Goal: Task Accomplishment & Management: Complete application form

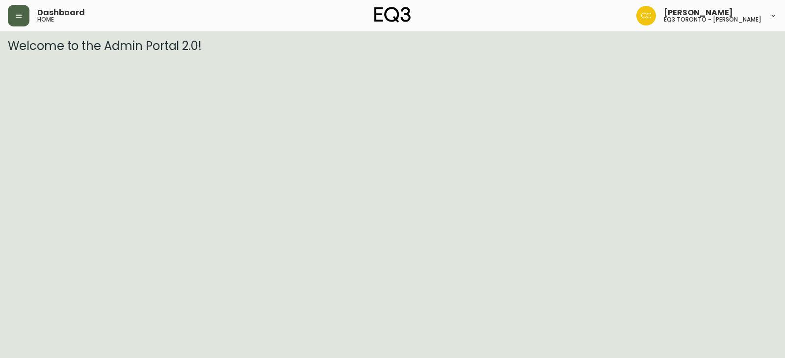
click at [16, 17] on icon "button" at bounding box center [19, 16] width 8 height 8
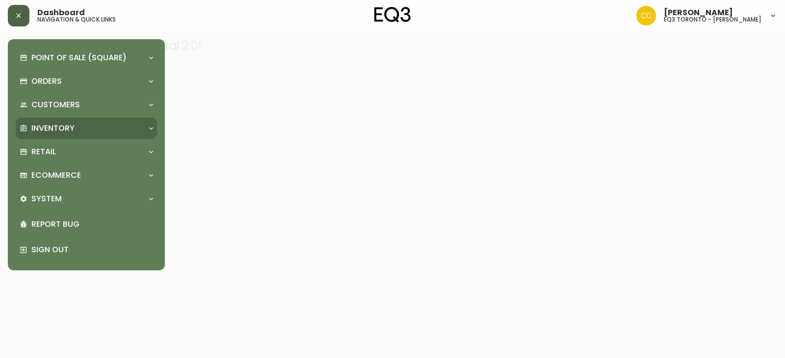
click at [76, 132] on div "Inventory" at bounding box center [82, 128] width 124 height 11
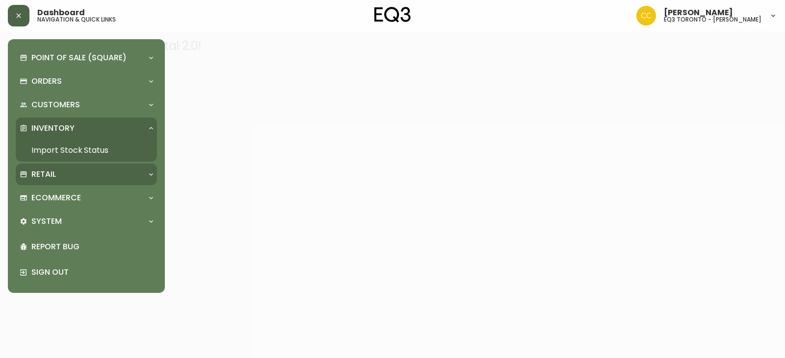
click at [66, 177] on div "Retail" at bounding box center [82, 174] width 124 height 11
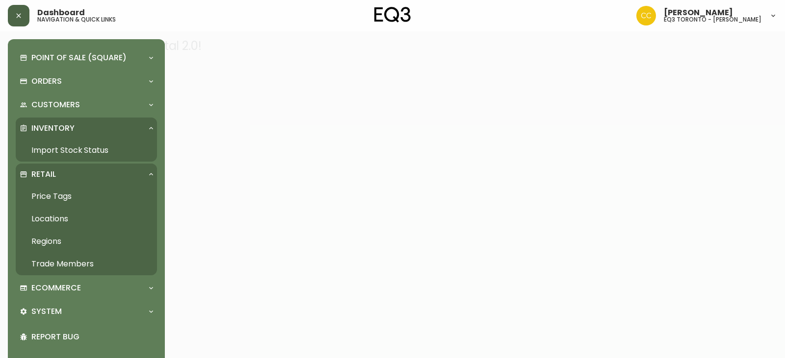
click at [64, 268] on link "Trade Members" at bounding box center [86, 264] width 141 height 23
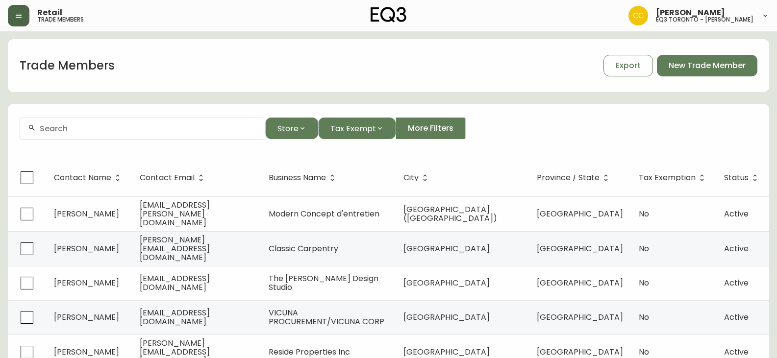
click at [99, 123] on div at bounding box center [142, 129] width 245 height 22
click at [209, 125] on input "text" at bounding box center [149, 128] width 218 height 9
click at [128, 131] on input "text" at bounding box center [149, 128] width 218 height 9
click at [124, 127] on input "[PERSON_NAME]" at bounding box center [149, 128] width 218 height 9
type input "[PERSON_NAME]"
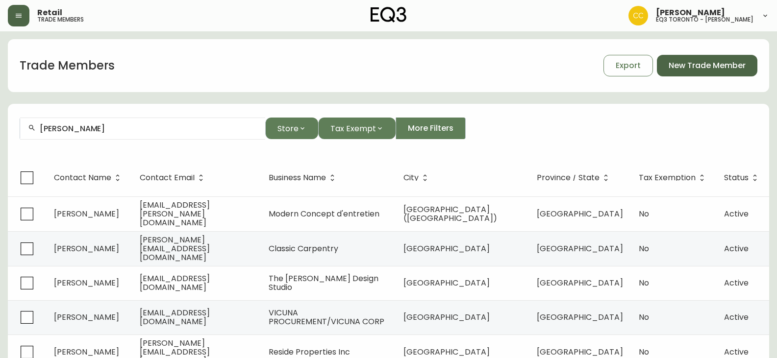
click at [727, 70] on span "New Trade Member" at bounding box center [707, 65] width 77 height 11
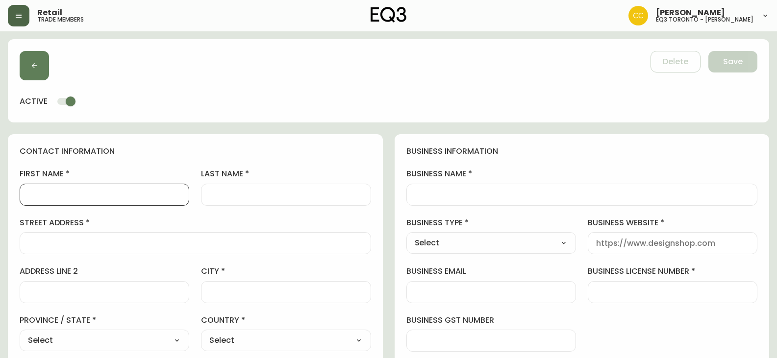
click at [71, 193] on input "first name" at bounding box center [104, 194] width 153 height 9
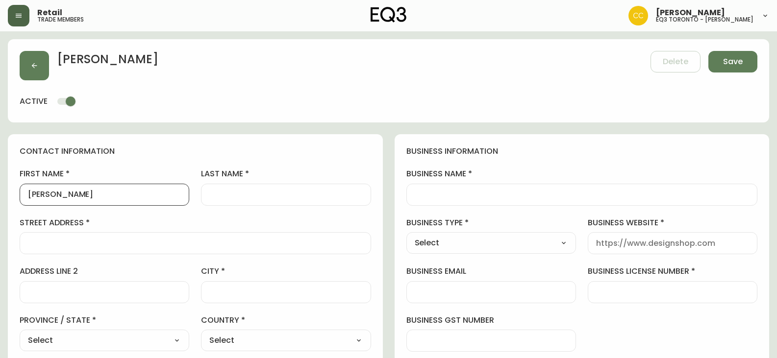
type input "[PERSON_NAME]"
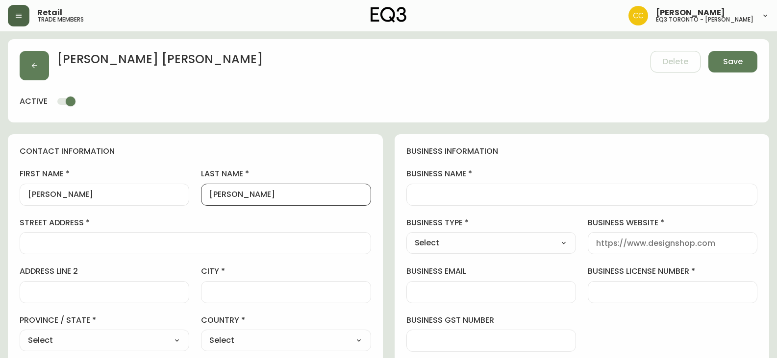
type input "[PERSON_NAME]"
click at [433, 194] on input "business name" at bounding box center [582, 194] width 335 height 9
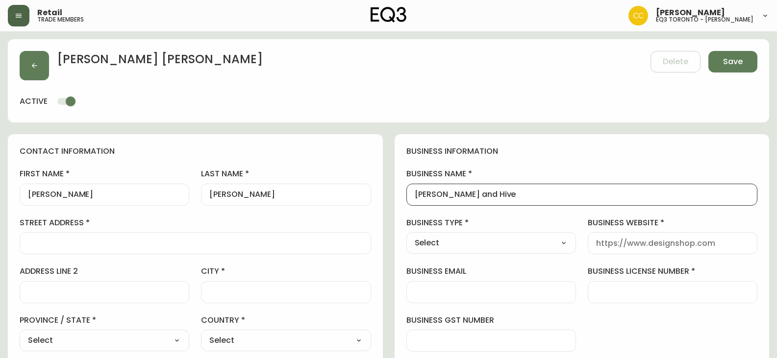
click at [513, 197] on input "[PERSON_NAME] and Hive" at bounding box center [582, 194] width 335 height 9
type input "[PERSON_NAME] and Hive"
drag, startPoint x: 560, startPoint y: 241, endPoint x: 507, endPoint y: 246, distance: 53.1
click at [559, 241] on select "Select Interior Designer Architect Home Builder Contractor Real Estate Agent Ho…" at bounding box center [492, 243] width 170 height 15
select select "Other"
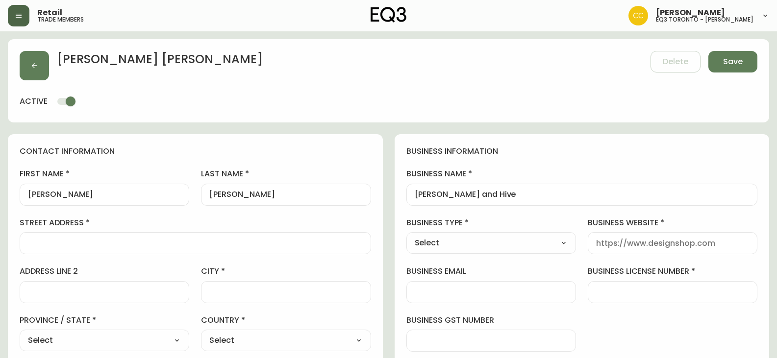
click at [407, 236] on select "Select Interior Designer Architect Home Builder Contractor Real Estate Agent Ho…" at bounding box center [492, 243] width 170 height 15
type input "Other"
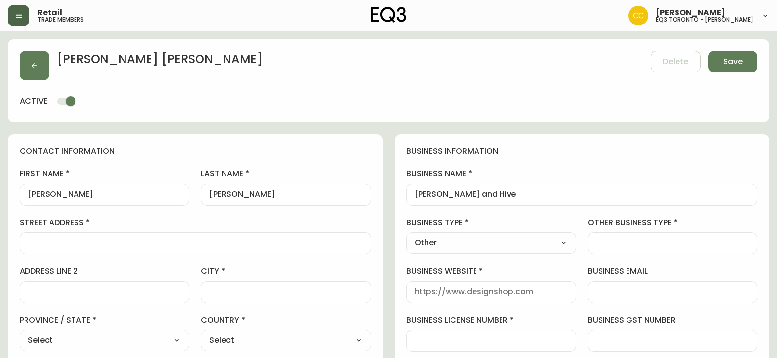
click at [636, 242] on input "other business type" at bounding box center [672, 243] width 153 height 9
drag, startPoint x: 600, startPoint y: 208, endPoint x: 607, endPoint y: 218, distance: 12.4
click at [600, 208] on div "business information business name [PERSON_NAME] and Hive business type Other S…" at bounding box center [582, 297] width 375 height 326
click at [613, 244] on input "other business type" at bounding box center [672, 243] width 153 height 9
click at [614, 242] on input "FilmStaging" at bounding box center [672, 243] width 153 height 9
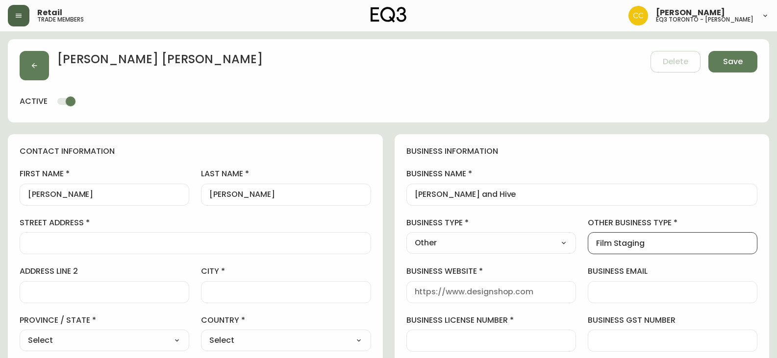
type input "Film Staging"
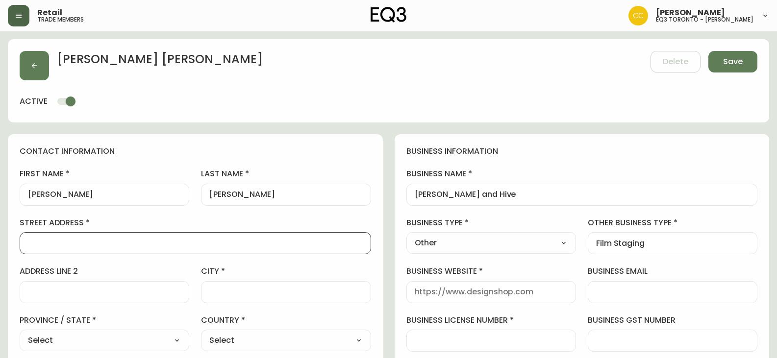
click at [86, 242] on input "street address" at bounding box center [195, 243] width 335 height 9
click at [67, 243] on input "street address" at bounding box center [195, 243] width 335 height 9
type input "[STREET_ADDRESS]"
click at [254, 281] on div "city" at bounding box center [286, 284] width 170 height 37
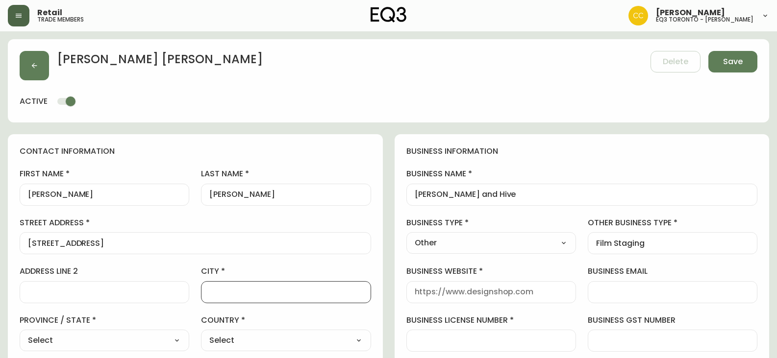
click at [253, 290] on input "city" at bounding box center [285, 292] width 153 height 9
type input "[GEOGRAPHIC_DATA]"
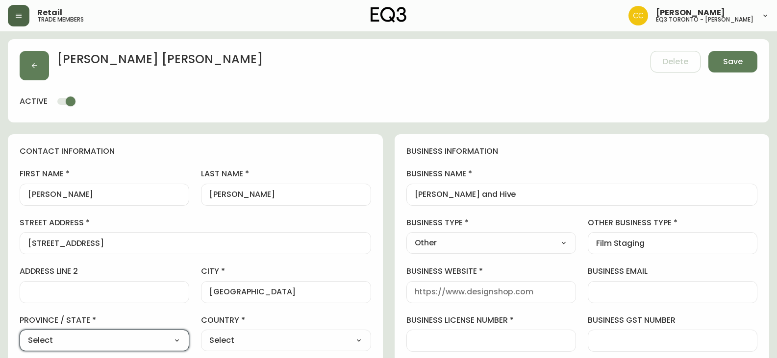
click at [165, 344] on select "Select [GEOGRAPHIC_DATA] [GEOGRAPHIC_DATA] [GEOGRAPHIC_DATA] [GEOGRAPHIC_DATA] …" at bounding box center [105, 340] width 170 height 15
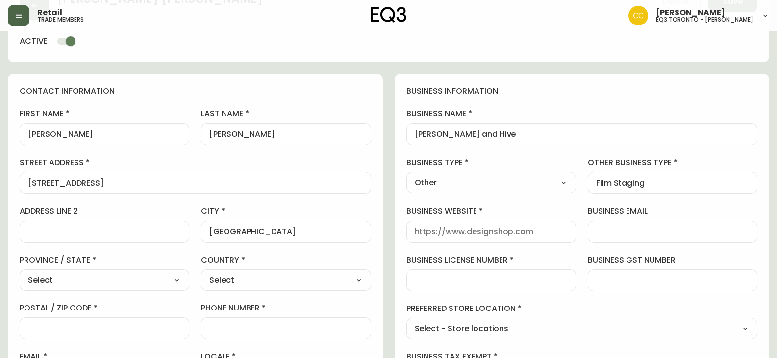
scroll to position [98, 0]
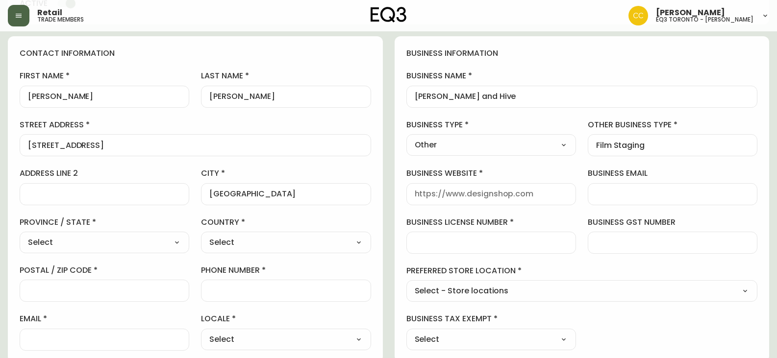
click at [74, 238] on select "Select [GEOGRAPHIC_DATA] [GEOGRAPHIC_DATA] [GEOGRAPHIC_DATA] [GEOGRAPHIC_DATA] …" at bounding box center [105, 242] width 170 height 15
select select "ON"
click at [20, 235] on select "Select [GEOGRAPHIC_DATA] [GEOGRAPHIC_DATA] [GEOGRAPHIC_DATA] [GEOGRAPHIC_DATA] …" at bounding box center [105, 242] width 170 height 15
type input "[GEOGRAPHIC_DATA]"
click at [261, 244] on select "Select [GEOGRAPHIC_DATA] [GEOGRAPHIC_DATA]" at bounding box center [286, 242] width 170 height 15
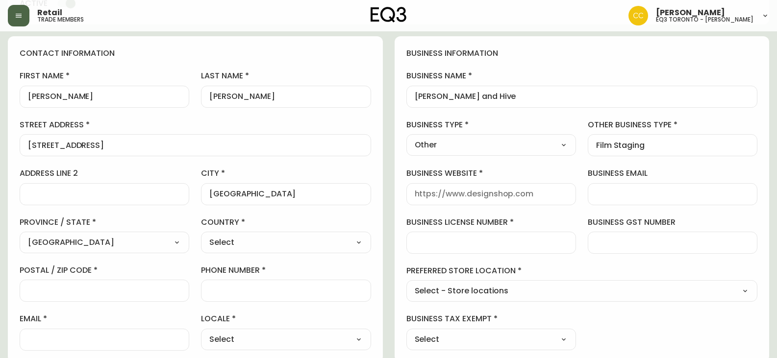
select select "CA"
click at [201, 235] on select "Select [GEOGRAPHIC_DATA] [GEOGRAPHIC_DATA]" at bounding box center [286, 242] width 170 height 15
type input "[GEOGRAPHIC_DATA]"
click at [122, 291] on input "postal / zip code" at bounding box center [104, 290] width 153 height 9
type input "M5T 2G6"
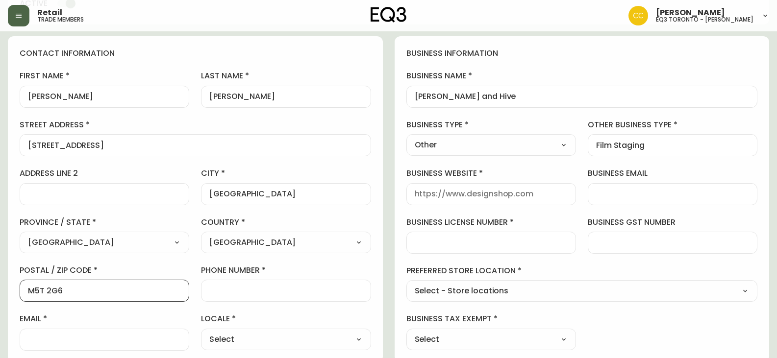
click at [286, 288] on input "phone number" at bounding box center [285, 290] width 153 height 9
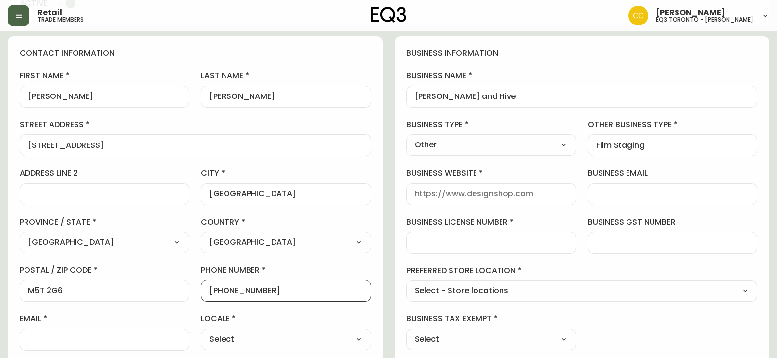
type input "[PHONE_NUMBER]"
click at [58, 332] on div at bounding box center [105, 340] width 170 height 22
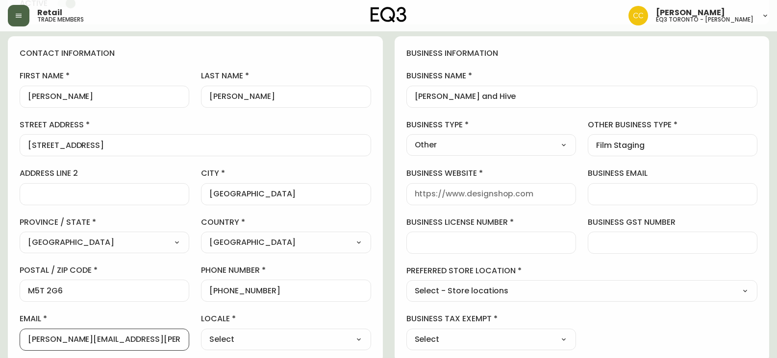
click at [100, 341] on input "[PERSON_NAME][EMAIL_ADDRESS][PERSON_NAME][PERSON_NAME][DOMAIN_NAME]" at bounding box center [104, 339] width 153 height 9
click at [97, 340] on input "[PERSON_NAME][EMAIL_ADDRESS][PERSON_NAME][PERSON_NAME][DOMAIN_NAME]" at bounding box center [104, 339] width 153 height 9
click at [91, 341] on input "[PERSON_NAME][EMAIL_ADDRESS][PERSON_NAME][PERSON_NAME][DOMAIN_NAME]" at bounding box center [104, 339] width 153 height 9
click at [104, 339] on input "[PERSON_NAME][EMAIL_ADDRESS][PERSON_NAME][PERSON_NAME][DOMAIN_NAME]" at bounding box center [104, 339] width 153 height 9
type input "[PERSON_NAME][EMAIL_ADDRESS][PERSON_NAME][PERSON_NAME][DOMAIN_NAME]"
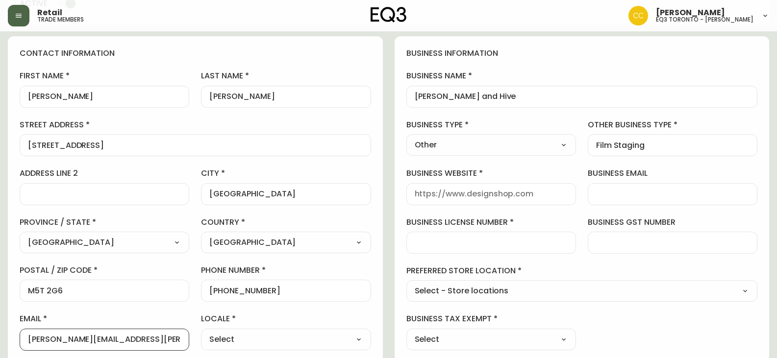
click at [266, 336] on select "Select CA_EN [GEOGRAPHIC_DATA] US_EN" at bounding box center [286, 340] width 170 height 15
select select "CA_EN"
click at [201, 333] on select "Select CA_EN [GEOGRAPHIC_DATA] US_EN" at bounding box center [286, 340] width 170 height 15
type input "CA_EN"
click at [538, 239] on input "business license number" at bounding box center [491, 242] width 153 height 9
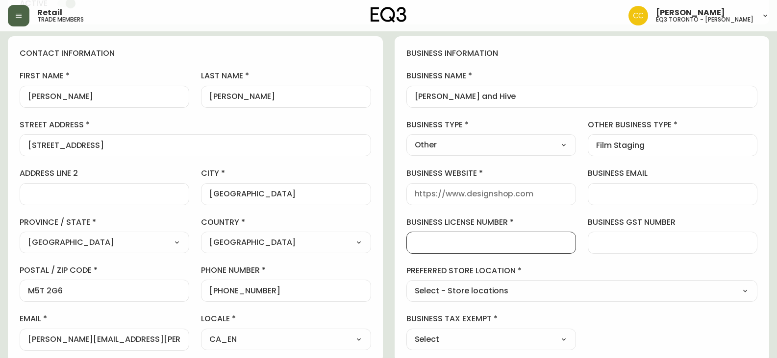
click at [565, 280] on div "preferred store location Select - Store locations Select - Store locations EQ3 …" at bounding box center [583, 284] width 352 height 36
click at [556, 287] on select "Select - Store locations EQ3 [GEOGRAPHIC_DATA] EQ3 [GEOGRAPHIC_DATA] [GEOGRAPHI…" at bounding box center [583, 291] width 352 height 15
select select "cjw10z96s008u6gs0ccm7hd19"
click at [407, 284] on select "Select - Store locations EQ3 [GEOGRAPHIC_DATA] EQ3 [GEOGRAPHIC_DATA] [GEOGRAPHI…" at bounding box center [583, 291] width 352 height 15
type input "EQ3 [GEOGRAPHIC_DATA] - [PERSON_NAME]"
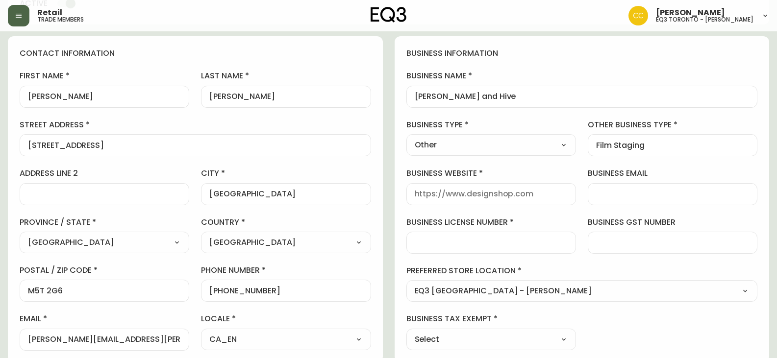
click at [463, 335] on select "Select Yes No" at bounding box center [492, 340] width 170 height 15
select select "false"
click at [407, 333] on select "Select Yes No" at bounding box center [492, 340] width 170 height 15
type input "No"
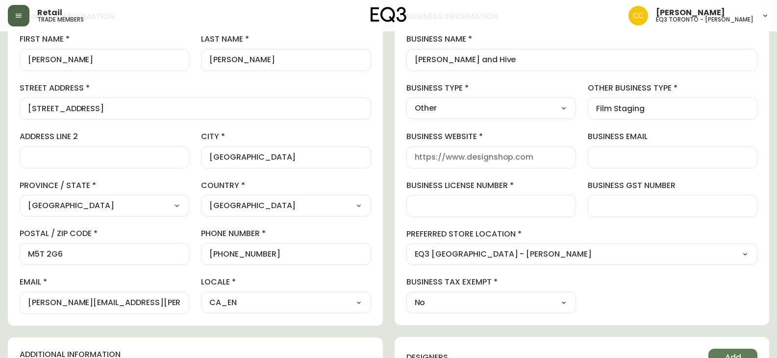
scroll to position [196, 0]
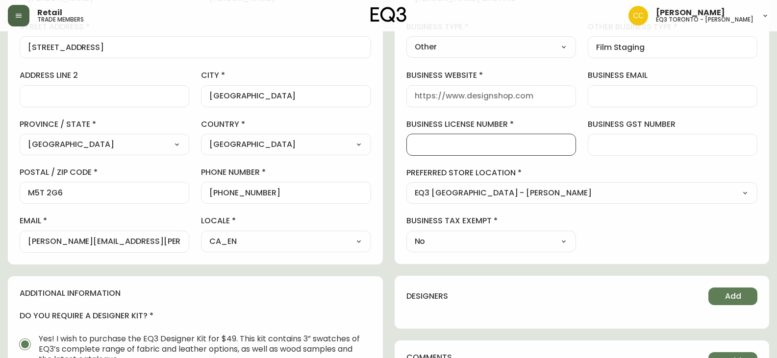
click at [478, 146] on input "business license number" at bounding box center [491, 144] width 153 height 9
click at [440, 147] on input "business license number" at bounding box center [491, 144] width 153 height 9
type input "00000000"
click at [481, 126] on label "business license number" at bounding box center [492, 124] width 170 height 11
click at [481, 140] on input "00000000" at bounding box center [491, 144] width 153 height 9
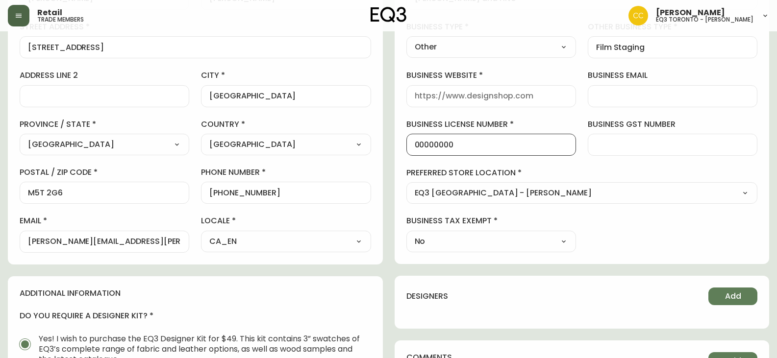
click at [490, 125] on label "business license number" at bounding box center [492, 124] width 170 height 11
click at [490, 140] on input "00000000" at bounding box center [491, 144] width 153 height 9
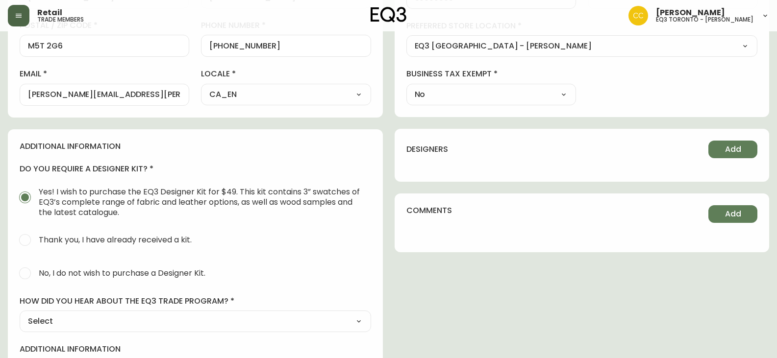
click at [73, 270] on span "No, I do not wish to purchase a Designer Kit." at bounding box center [122, 273] width 167 height 10
click at [36, 270] on input "No, I do not wish to purchase a Designer Kit." at bounding box center [25, 274] width 22 height 22
radio input "true"
radio input "false"
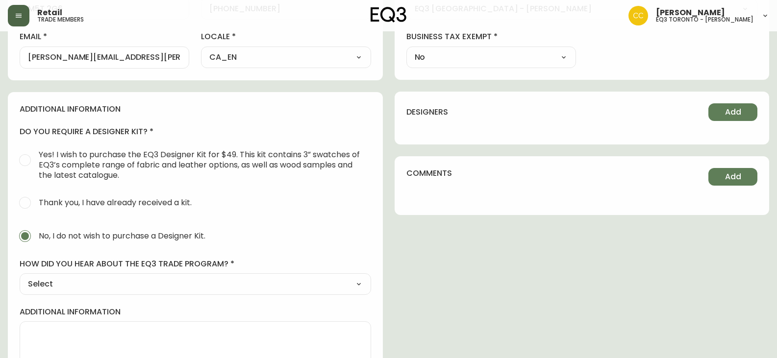
scroll to position [417, 0]
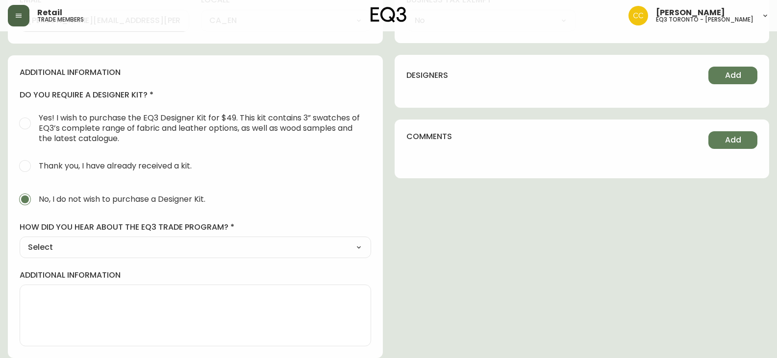
click at [76, 247] on select "Select Social Media Advertisement Trade Show Outreach from a Trade Rep Other" at bounding box center [196, 247] width 352 height 15
select select "Other"
click at [20, 240] on select "Select Social Media Advertisement Trade Show Outreach from a Trade Rep Other" at bounding box center [196, 247] width 352 height 15
type input "Other"
click at [62, 295] on input "other" at bounding box center [195, 295] width 335 height 9
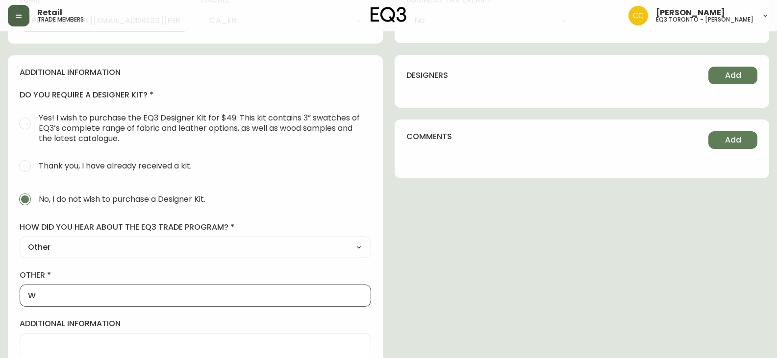
type input "WLKIN"
click at [503, 203] on div "contact information first name [PERSON_NAME] last name [PERSON_NAME][GEOGRAPHIC…" at bounding box center [389, 62] width 762 height 691
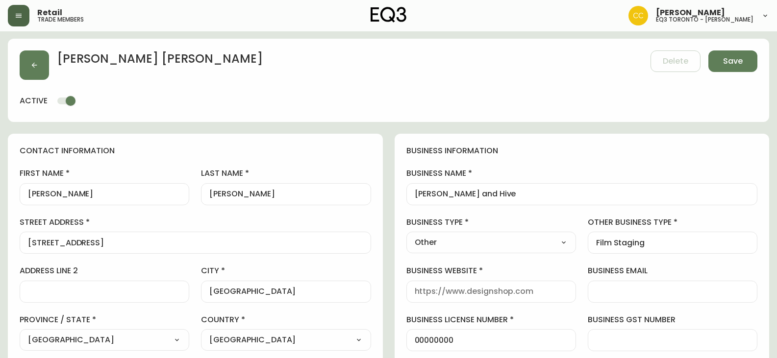
scroll to position [0, 0]
click at [730, 64] on span "Save" at bounding box center [733, 61] width 20 height 11
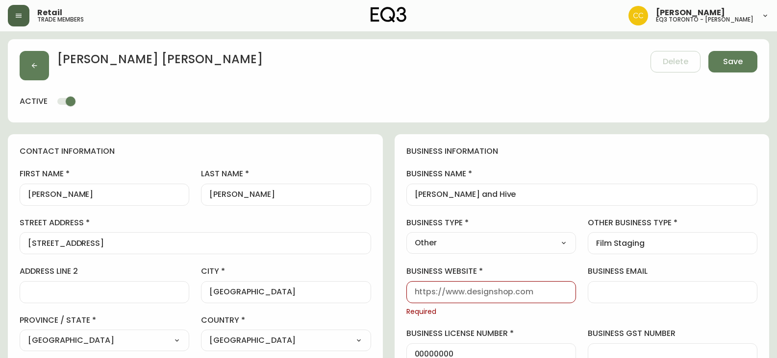
click at [482, 291] on input "business website" at bounding box center [491, 292] width 153 height 9
click at [439, 289] on input "business website" at bounding box center [491, 292] width 153 height 9
type input "H"
type input "[DOMAIN_NAME]"
click at [529, 266] on div "business information business name [PERSON_NAME] and Hive business type Other S…" at bounding box center [582, 303] width 375 height 339
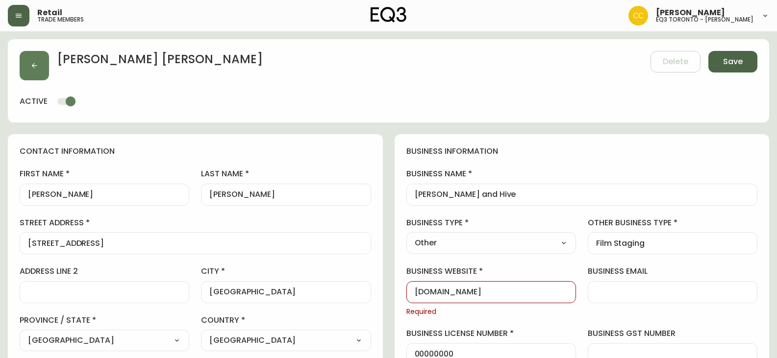
click at [729, 63] on span "Save" at bounding box center [733, 61] width 20 height 11
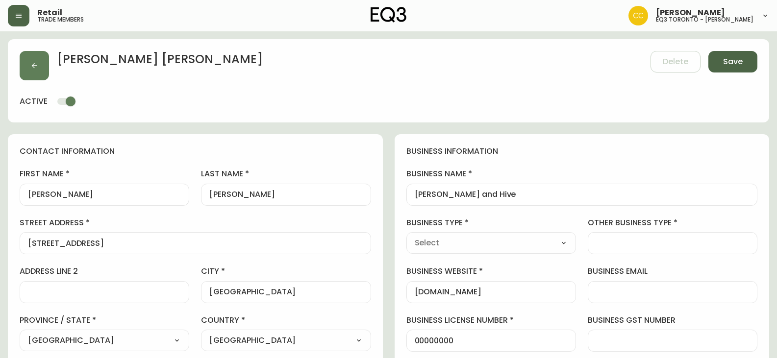
type input "[PHONE_NUMBER]"
type input "Other"
type input "Film Staging"
select select "Other"
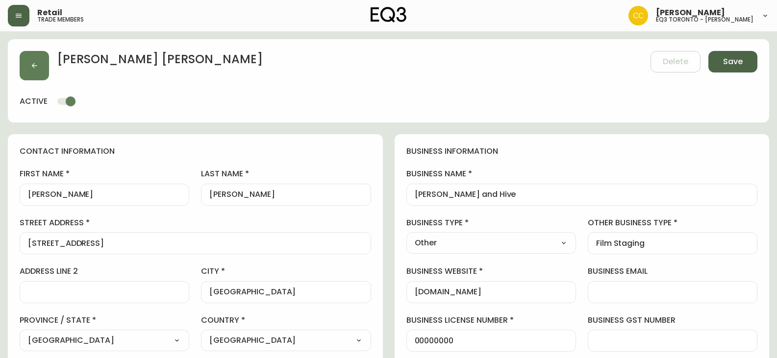
select select "Other"
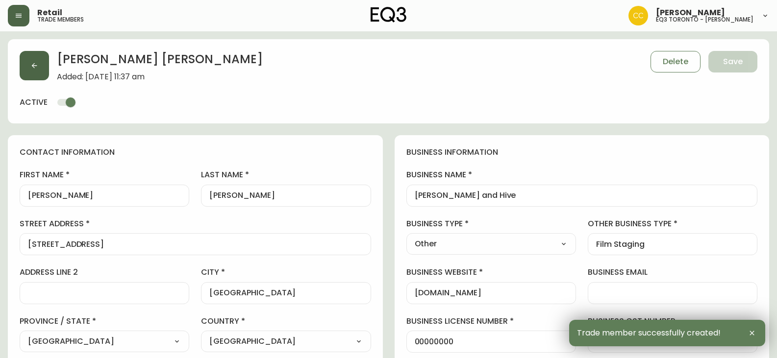
click at [46, 68] on button "button" at bounding box center [34, 65] width 29 height 29
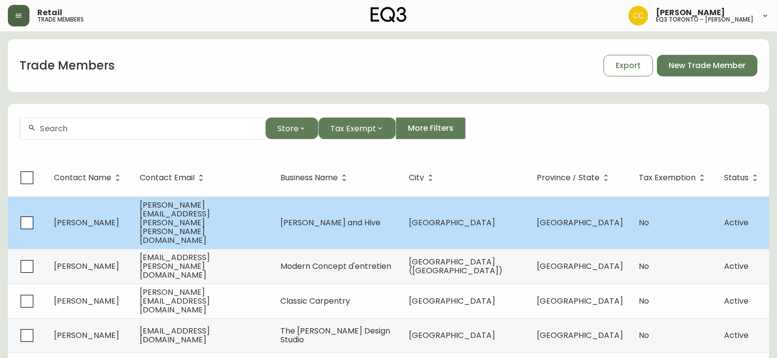
click at [152, 212] on span "[PERSON_NAME][EMAIL_ADDRESS][PERSON_NAME][PERSON_NAME][DOMAIN_NAME]" at bounding box center [175, 223] width 70 height 47
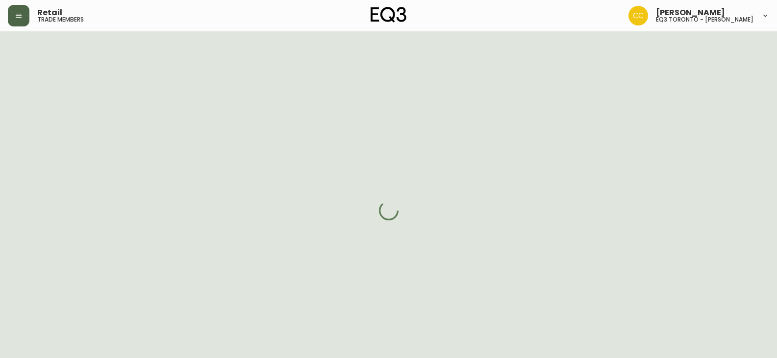
select select "ON"
select select "CA"
select select "CA_EN"
select select "Other"
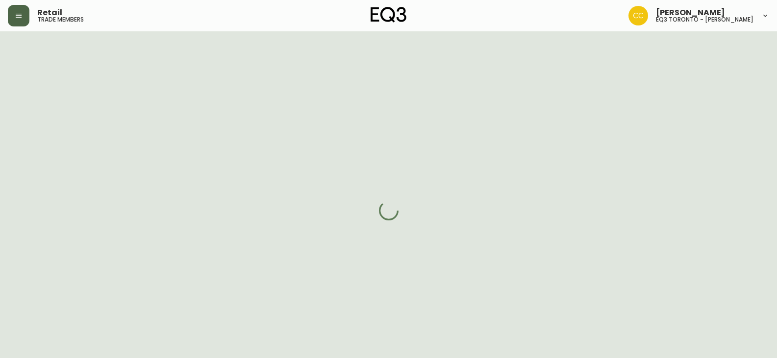
select select "false"
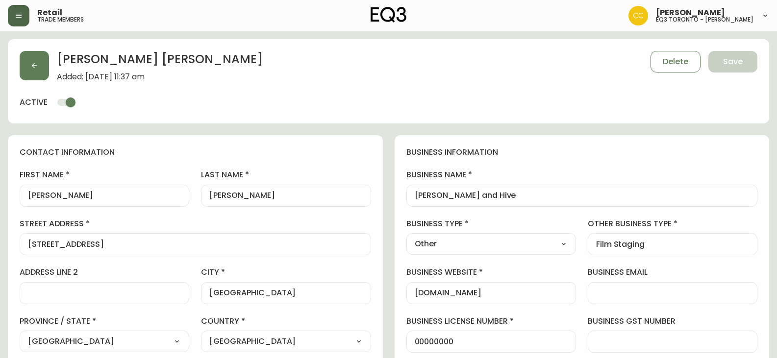
type input "EQ3 [GEOGRAPHIC_DATA] - [PERSON_NAME]"
select select "cjw10z96s008u6gs0ccm7hd19"
drag, startPoint x: 477, startPoint y: 197, endPoint x: 355, endPoint y: 211, distance: 122.9
click at [501, 190] on div "[PERSON_NAME] and Hive" at bounding box center [583, 196] width 352 height 22
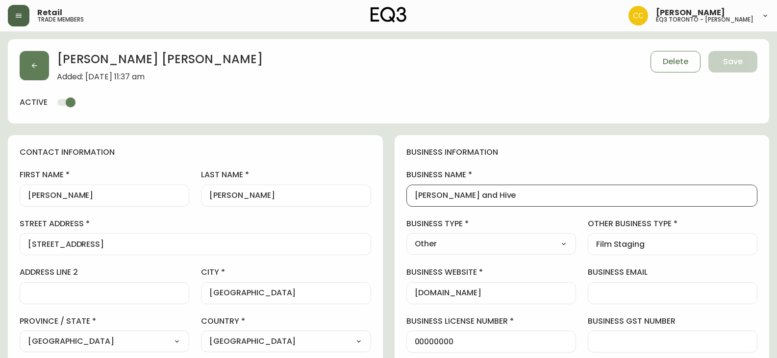
scroll to position [0, 0]
click at [584, 185] on div "[PERSON_NAME] and Hive" at bounding box center [583, 196] width 352 height 22
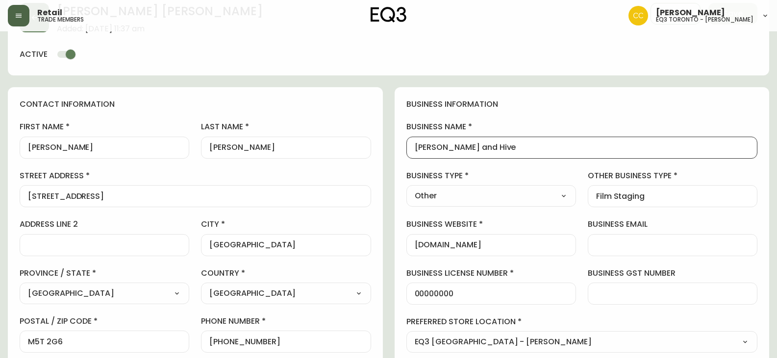
scroll to position [49, 0]
click at [375, 178] on div "contact information first name [PERSON_NAME] last name [PERSON_NAME][GEOGRAPHIC…" at bounding box center [195, 249] width 375 height 327
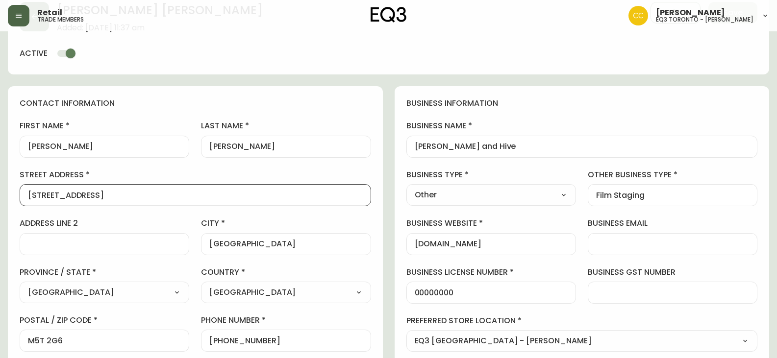
drag, startPoint x: 138, startPoint y: 200, endPoint x: 0, endPoint y: 216, distance: 139.2
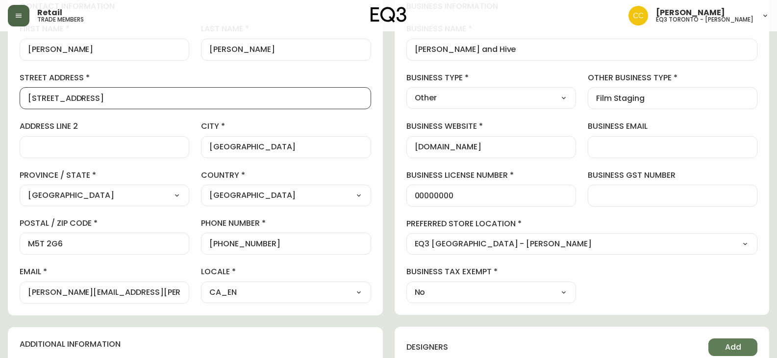
scroll to position [147, 0]
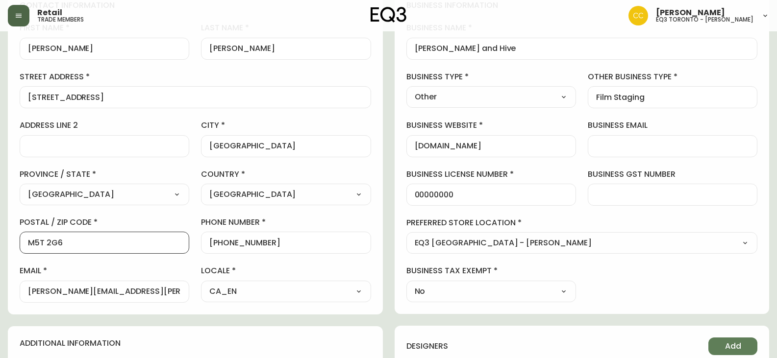
drag, startPoint x: 108, startPoint y: 243, endPoint x: 0, endPoint y: 246, distance: 107.9
click at [0, 246] on main "[PERSON_NAME] Added: [DATE] 11:37 am Delete Save active contact information fir…" at bounding box center [388, 281] width 777 height 794
drag, startPoint x: 276, startPoint y: 245, endPoint x: 220, endPoint y: 247, distance: 55.9
click at [220, 247] on input "[PHONE_NUMBER]" at bounding box center [285, 242] width 153 height 9
click at [389, 142] on div "contact information first name [PERSON_NAME] last name [PERSON_NAME][GEOGRAPHIC…" at bounding box center [389, 333] width 762 height 691
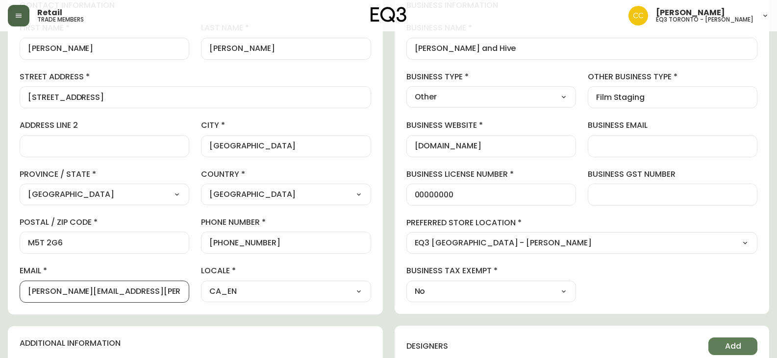
drag, startPoint x: 166, startPoint y: 289, endPoint x: 11, endPoint y: 289, distance: 154.5
click at [1, 290] on main "[PERSON_NAME] Added: [DATE] 11:37 am Delete Save active contact information fir…" at bounding box center [388, 281] width 777 height 794
